Goal: Task Accomplishment & Management: Use online tool/utility

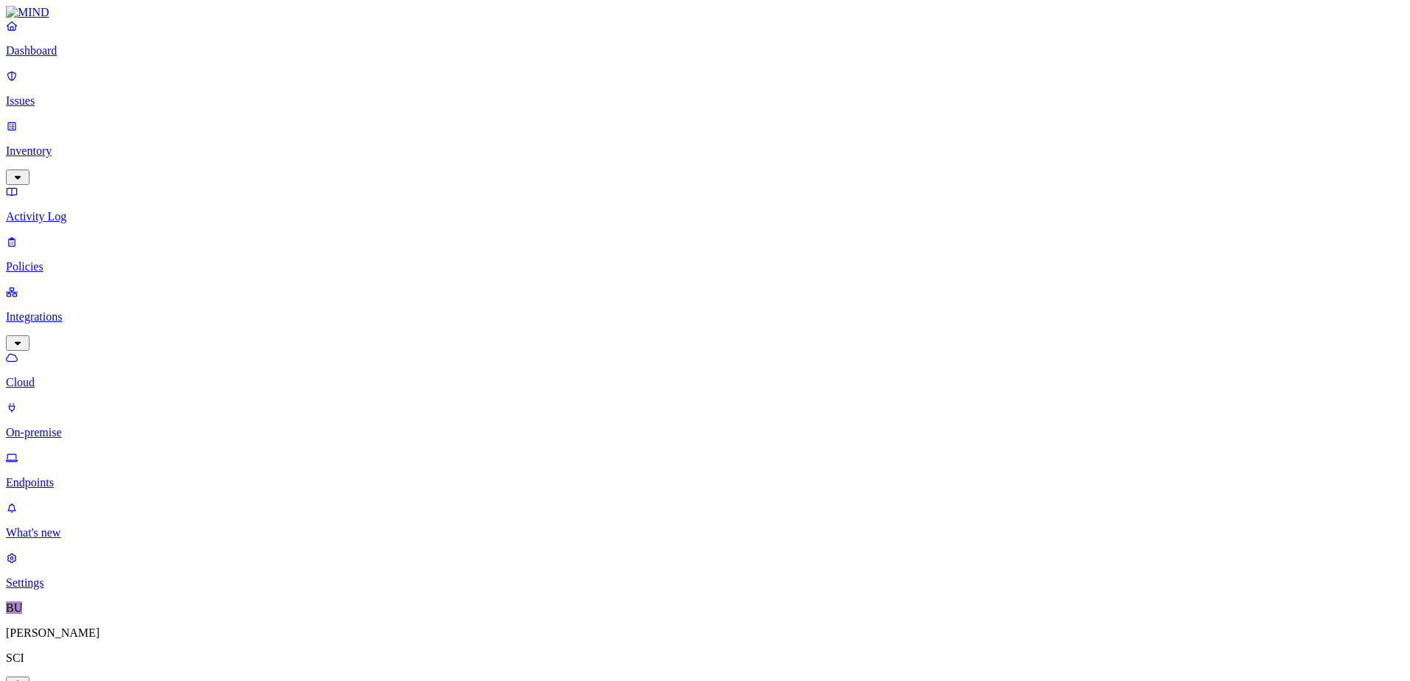
click at [84, 426] on p "On-premise" at bounding box center [705, 432] width 1398 height 13
click at [63, 376] on p "Cloud" at bounding box center [705, 382] width 1398 height 13
click at [58, 145] on p "Inventory" at bounding box center [705, 151] width 1398 height 13
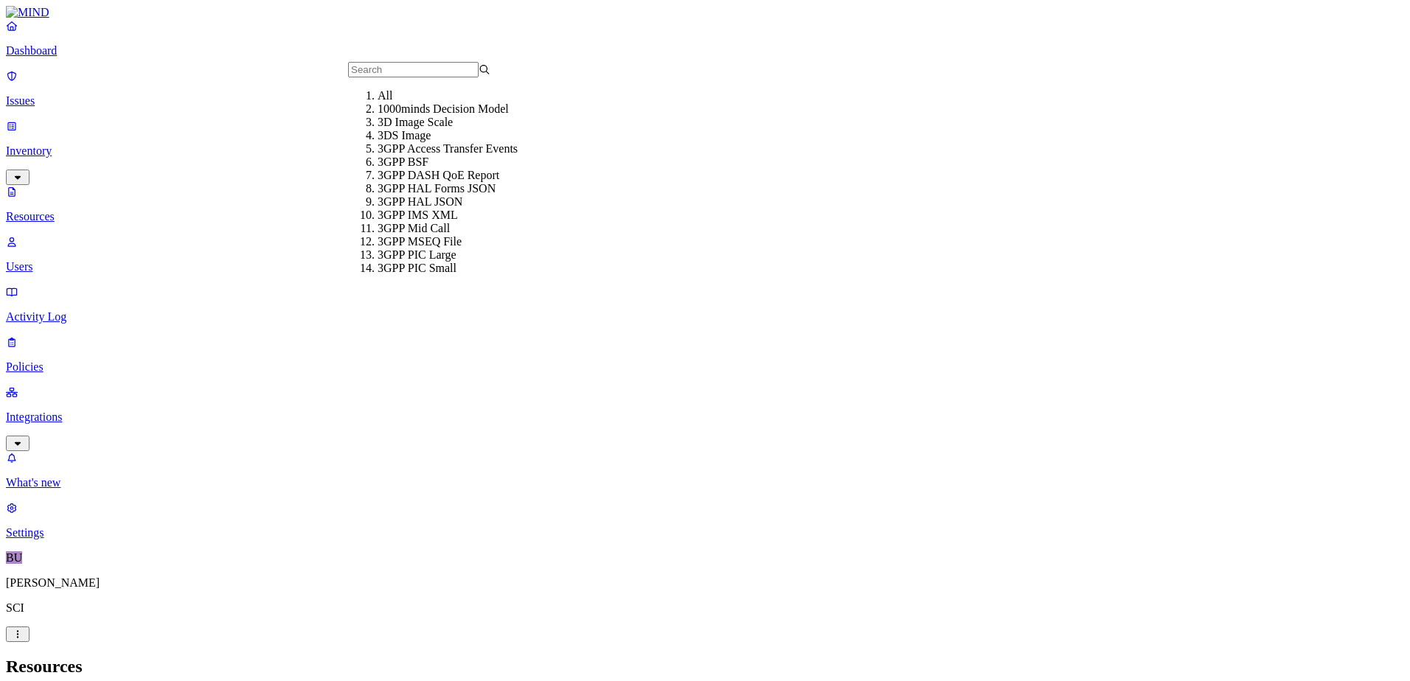
click at [400, 657] on h2 "Resources" at bounding box center [705, 667] width 1398 height 20
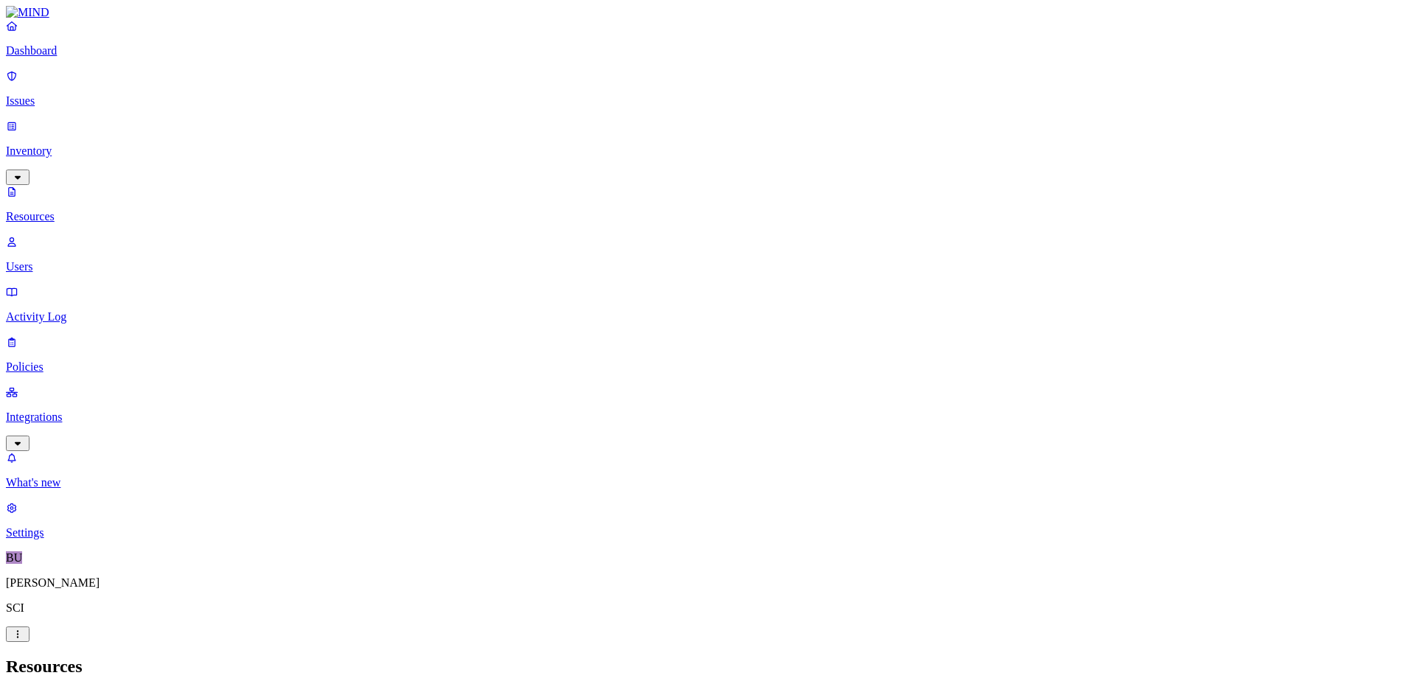
click at [801, 657] on h2 "Resources" at bounding box center [705, 667] width 1398 height 20
click at [60, 58] on p "Dashboard" at bounding box center [705, 50] width 1398 height 13
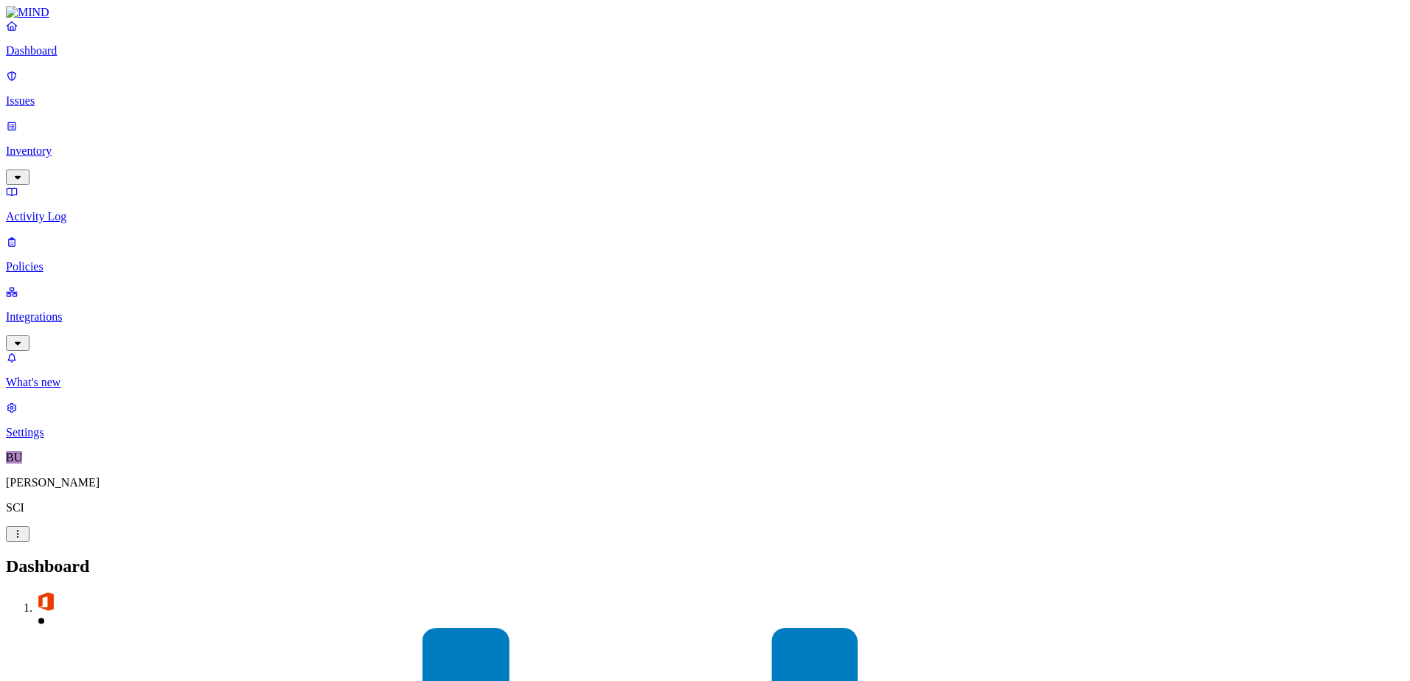
drag, startPoint x: 38, startPoint y: 135, endPoint x: 48, endPoint y: 142, distance: 12.1
click at [38, 185] on link "Activity Log" at bounding box center [705, 204] width 1398 height 38
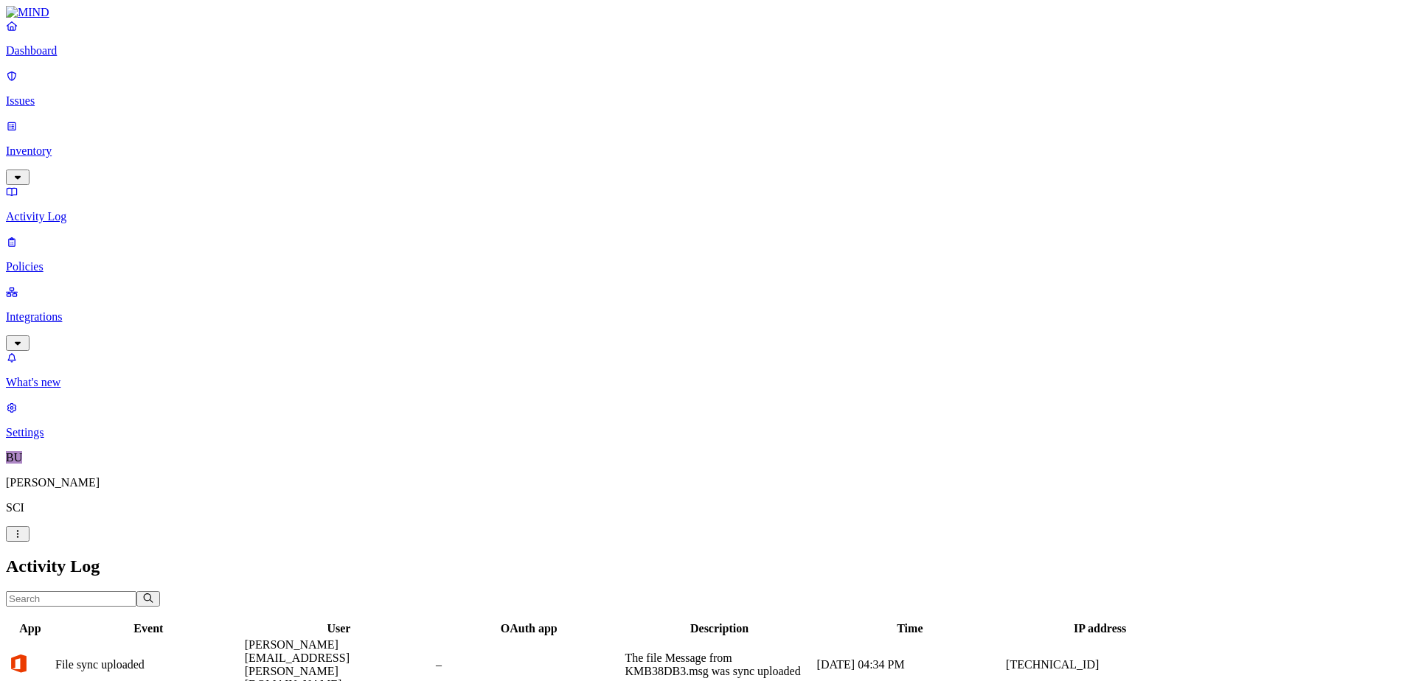
click at [55, 310] on p "Integrations" at bounding box center [705, 316] width 1398 height 13
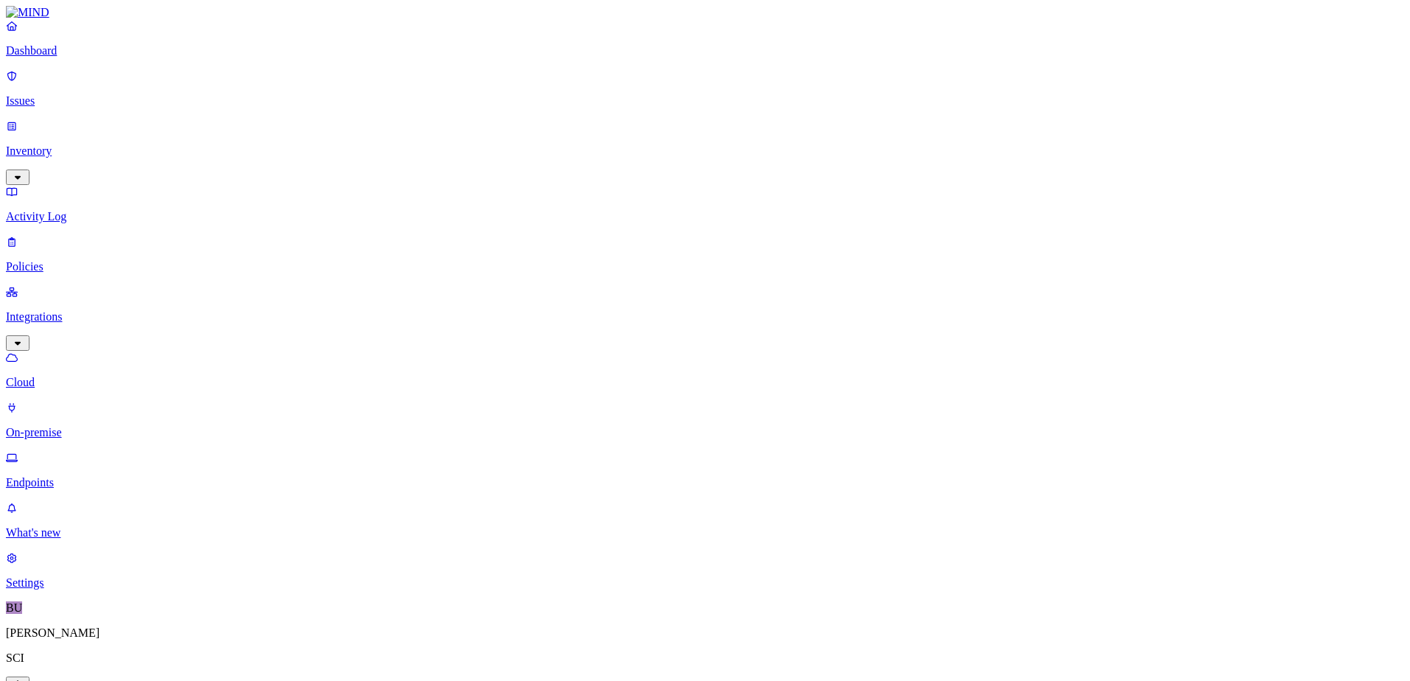
click at [58, 145] on p "Inventory" at bounding box center [705, 151] width 1398 height 13
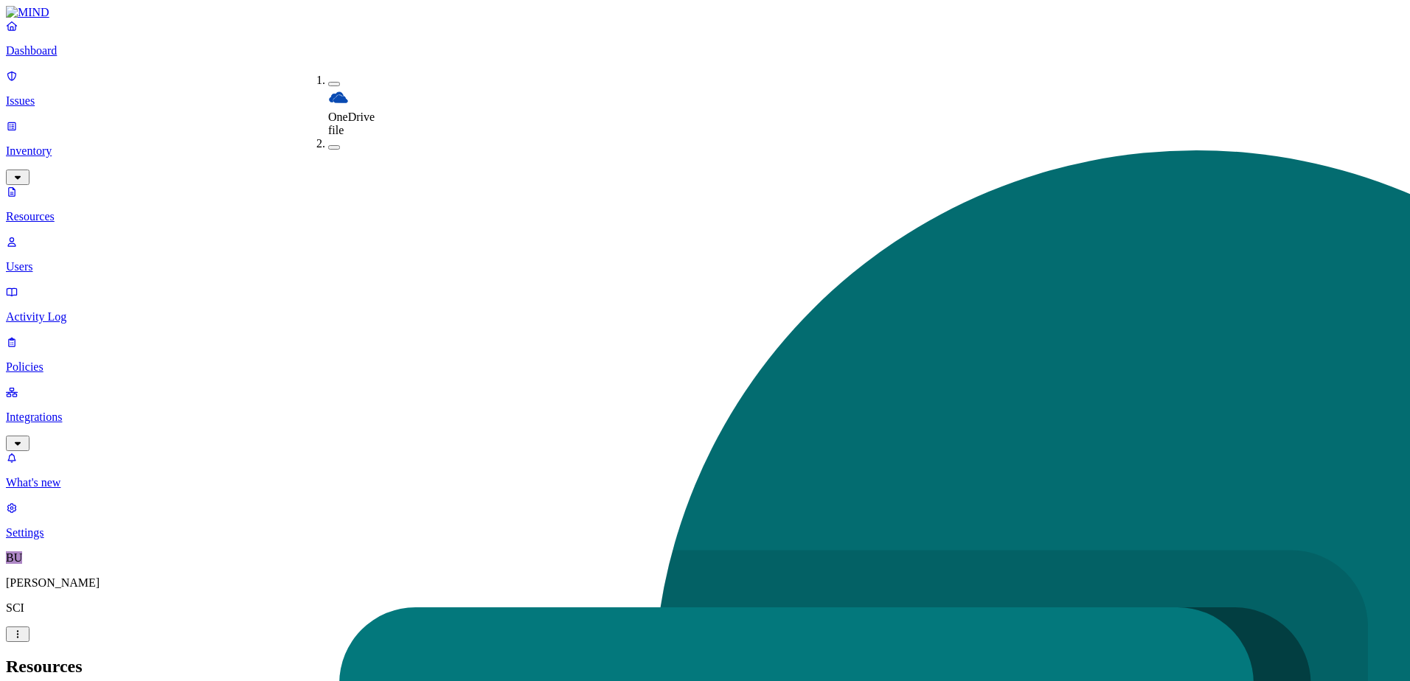
click at [35, 322] on nav "Dashboard Issues Inventory Resources Users Activity Log Policies Integrations W…" at bounding box center [705, 279] width 1398 height 521
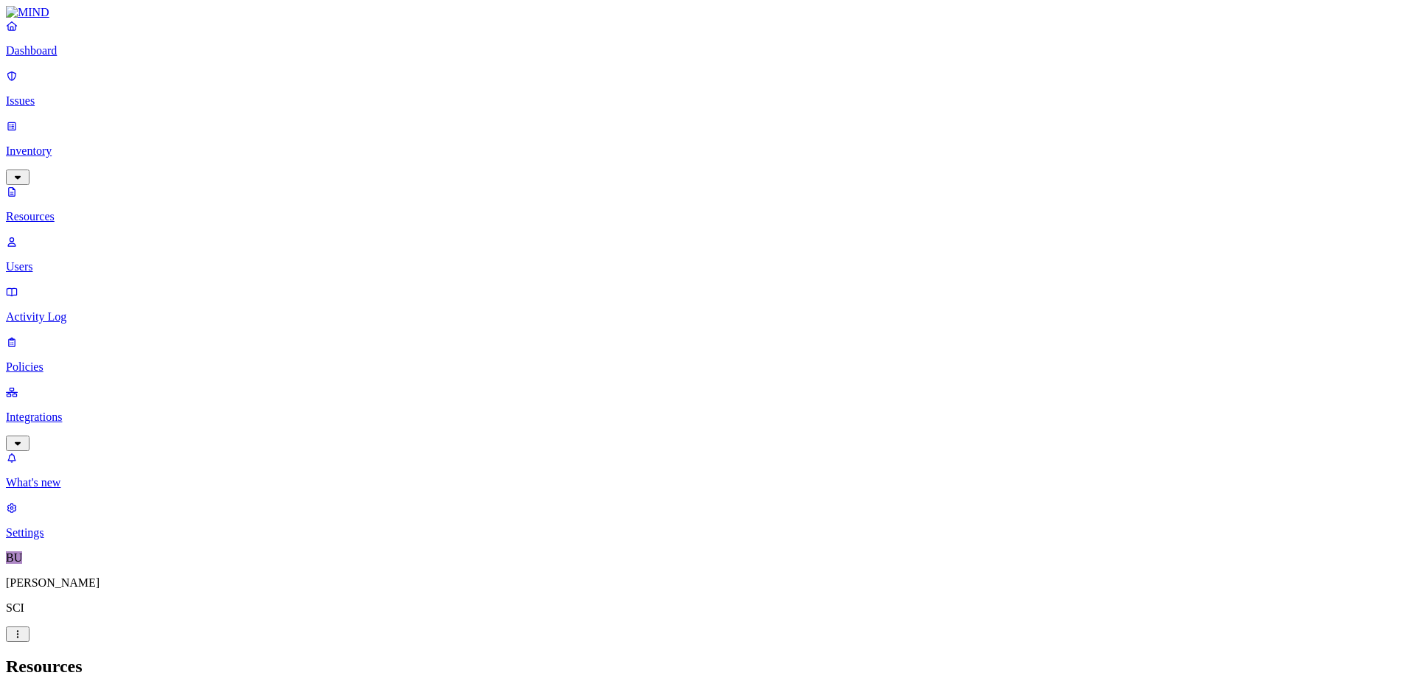
click at [105, 412] on nav "Dashboard Issues Inventory Resources Users Activity Log Policies Integrations W…" at bounding box center [705, 279] width 1398 height 521
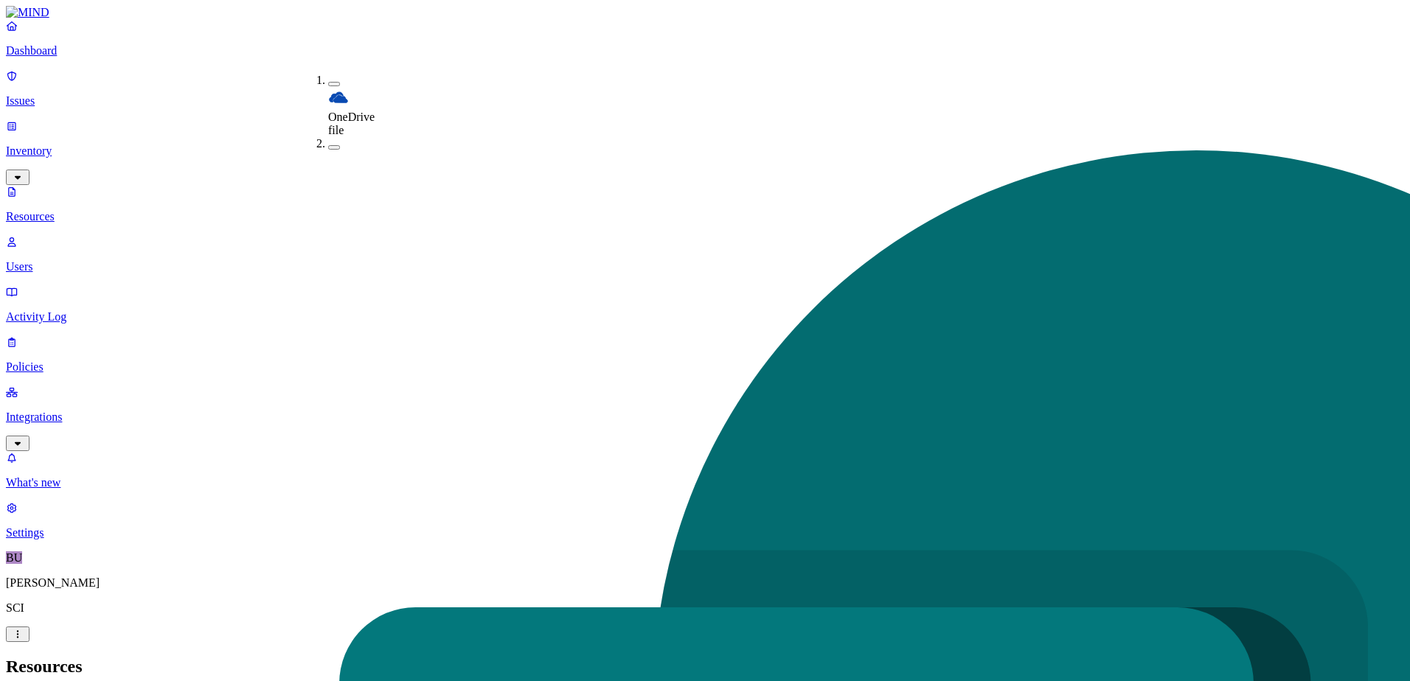
click at [328, 80] on div "OneDrive file" at bounding box center [328, 105] width 0 height 63
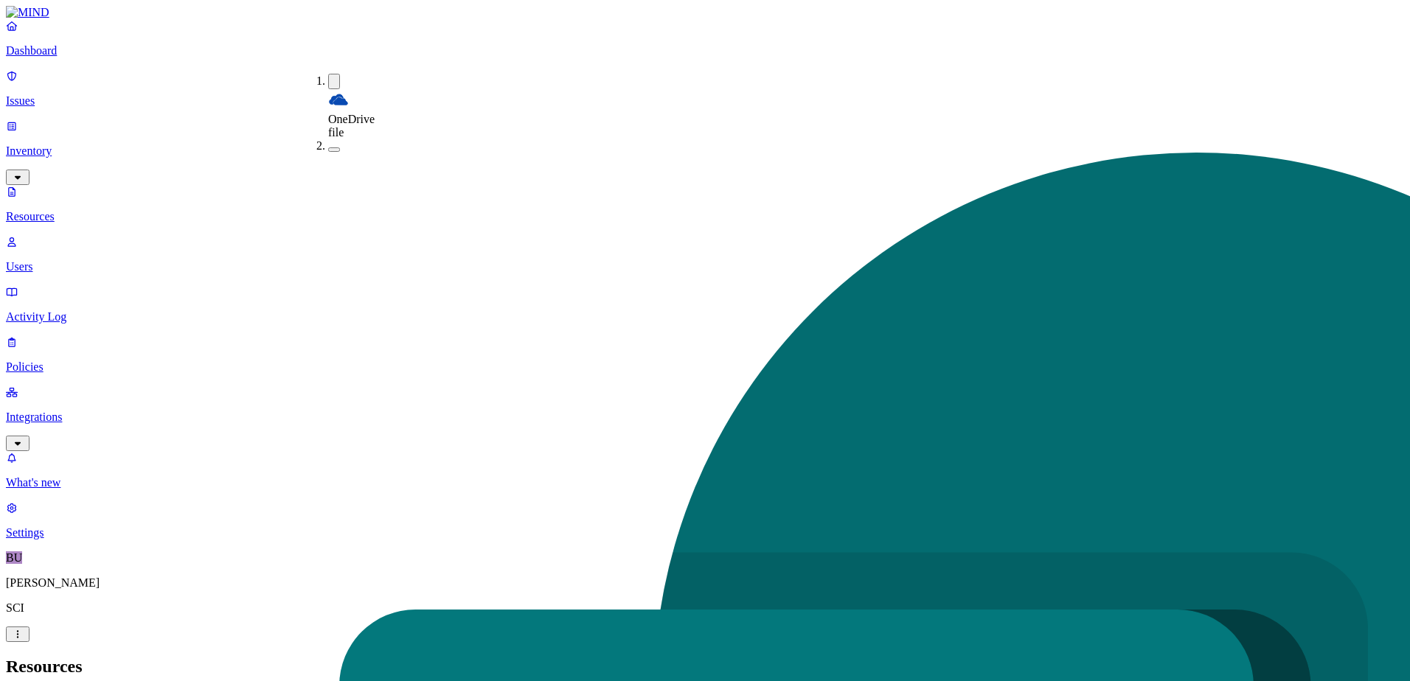
click at [328, 147] on button "button" at bounding box center [334, 149] width 12 height 4
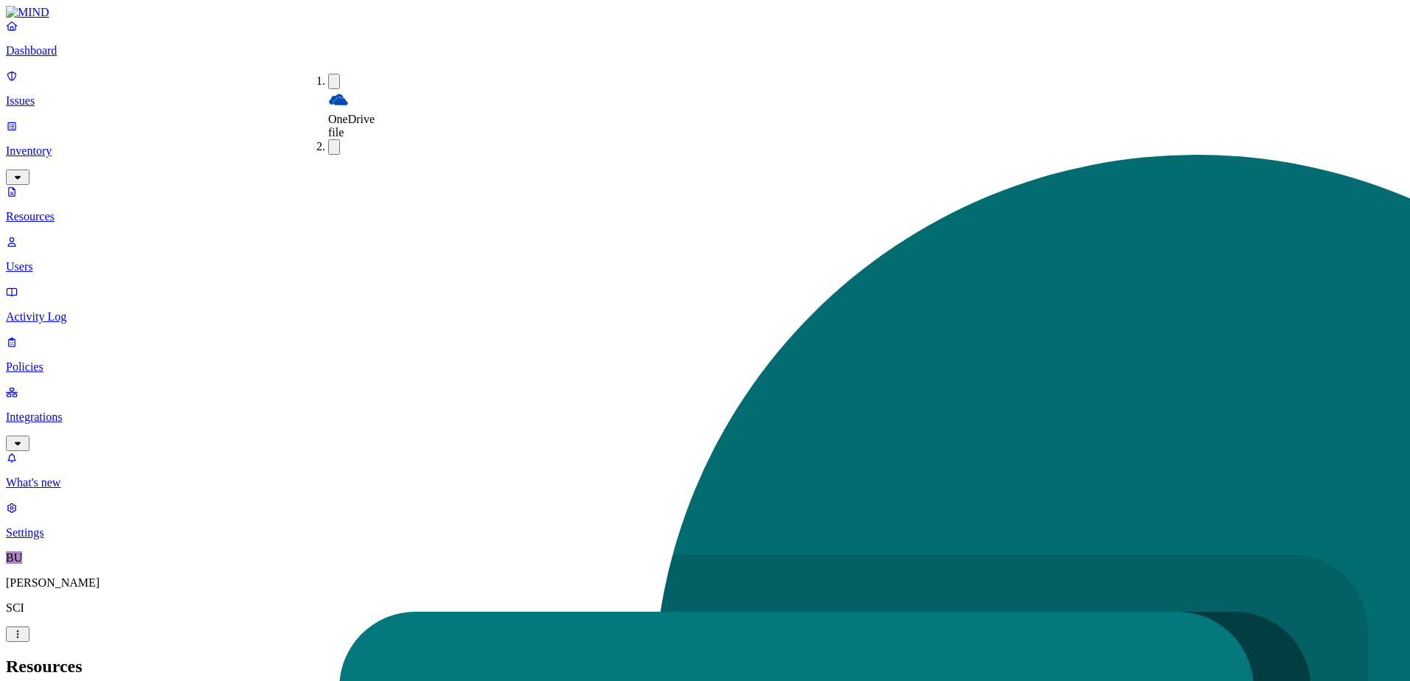
click at [118, 268] on nav "Dashboard Issues Inventory Resources Users Activity Log Policies Integrations W…" at bounding box center [705, 279] width 1398 height 521
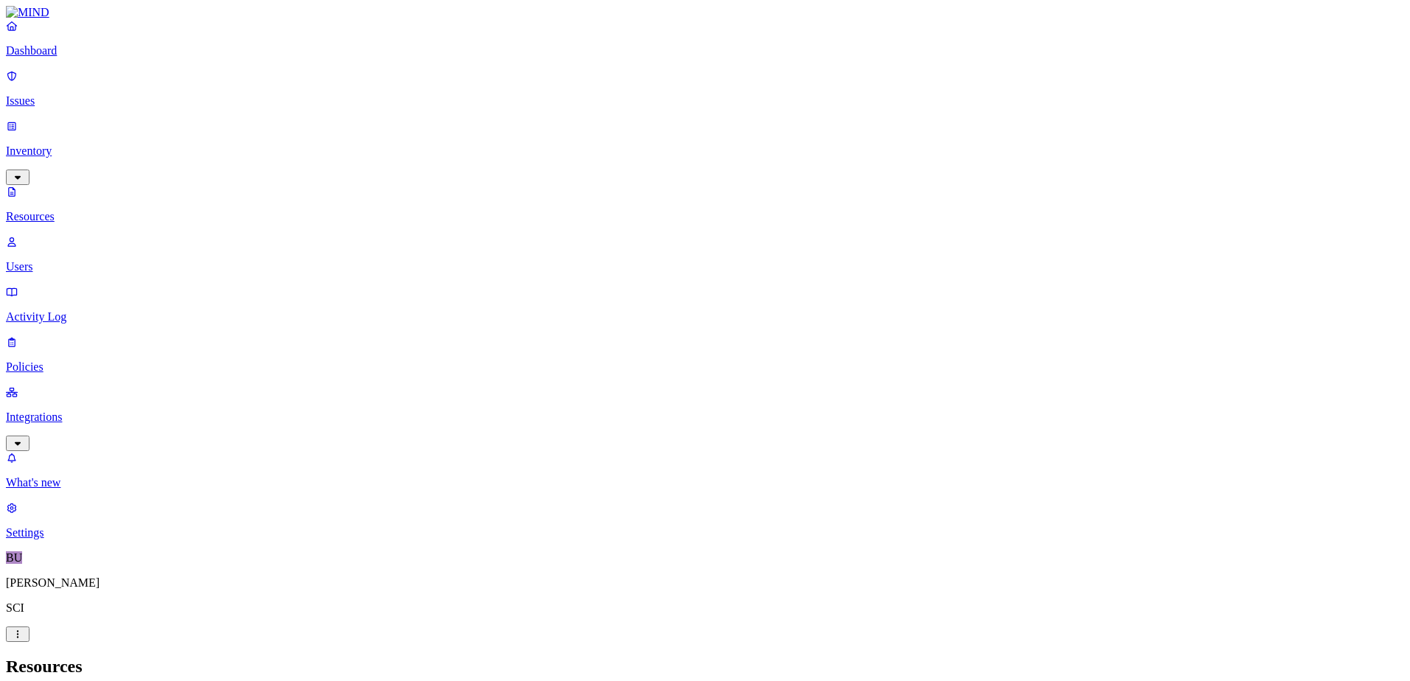
click at [32, 386] on link "Integrations" at bounding box center [705, 417] width 1398 height 63
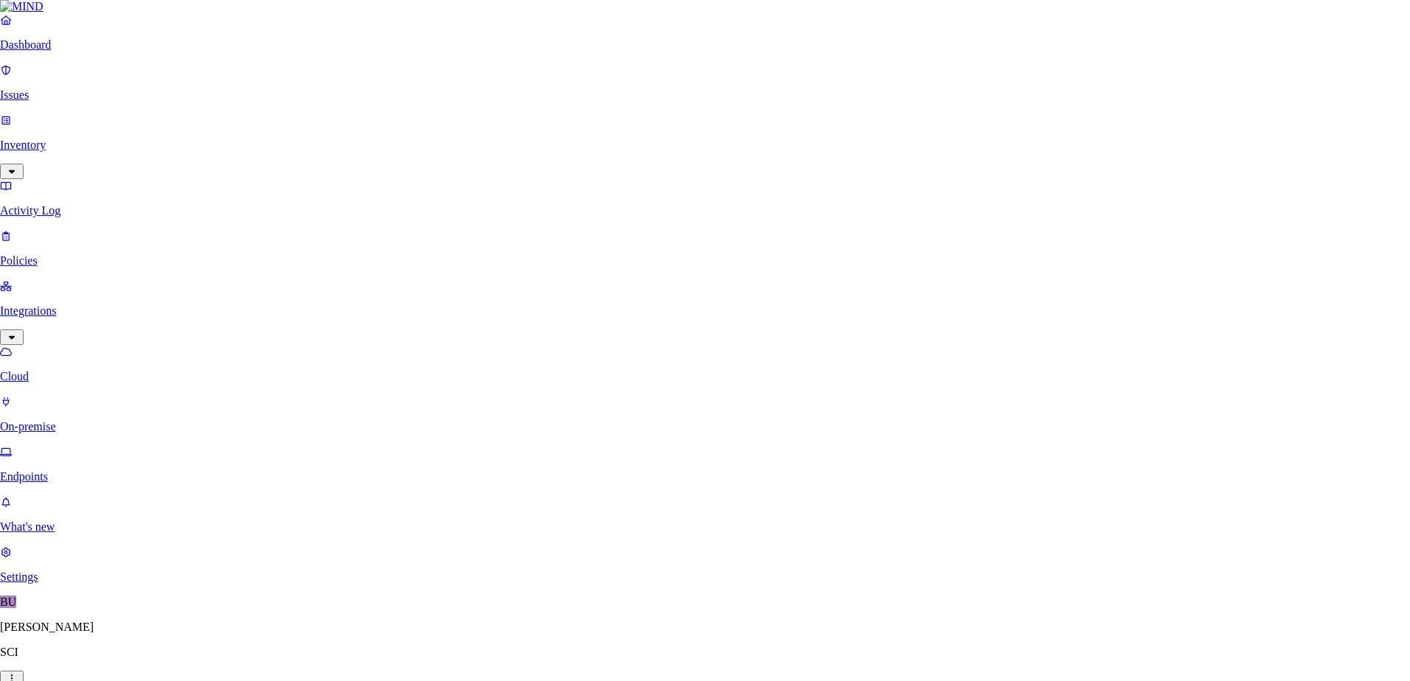
scroll to position [221, 0]
select select "tpt_01K6JZK5K78MJ8CJH6QA3YFRVW"
